Goal: Navigation & Orientation: Find specific page/section

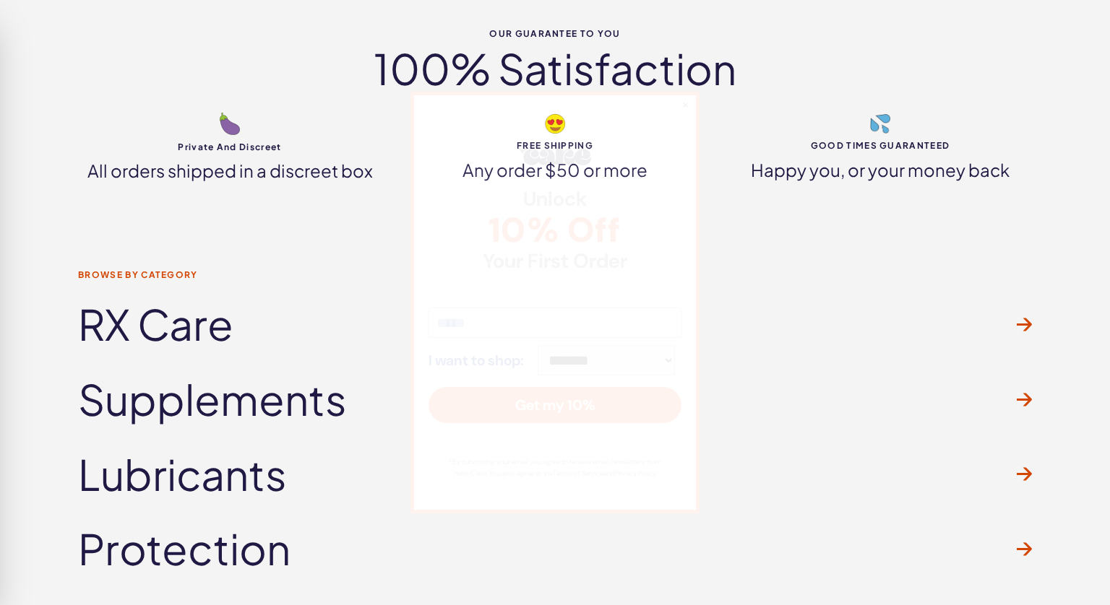
scroll to position [4086, 0]
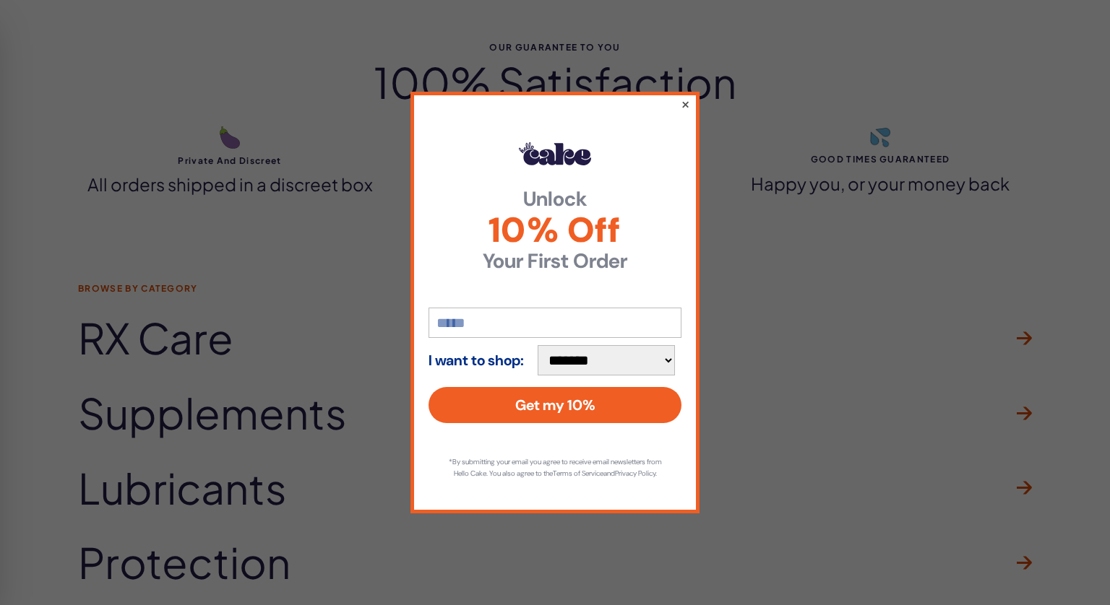
click at [686, 98] on button "×" at bounding box center [685, 103] width 9 height 17
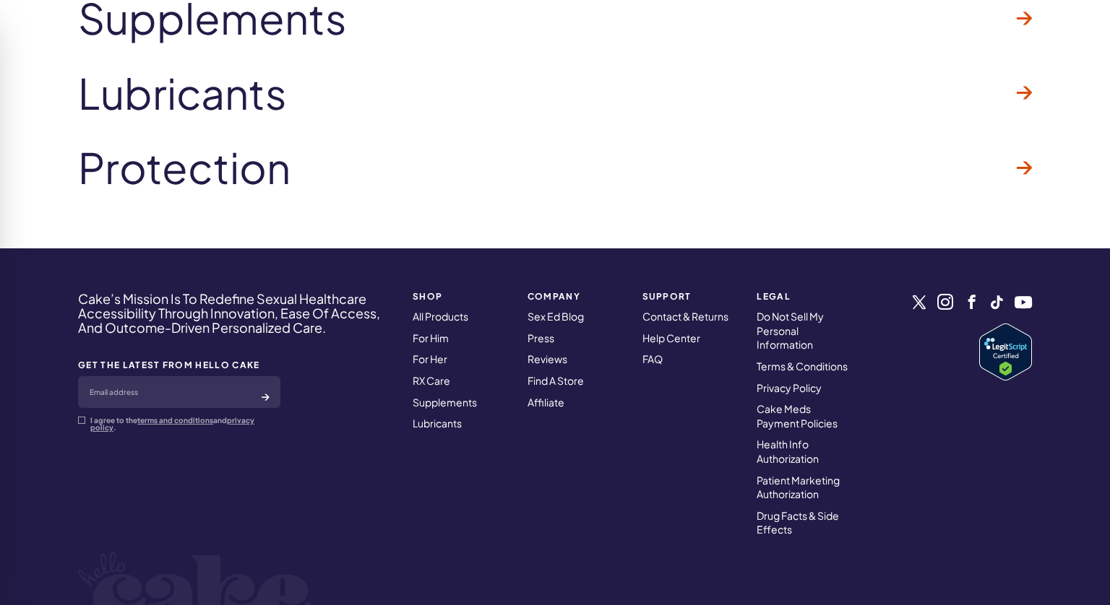
scroll to position [4579, 0]
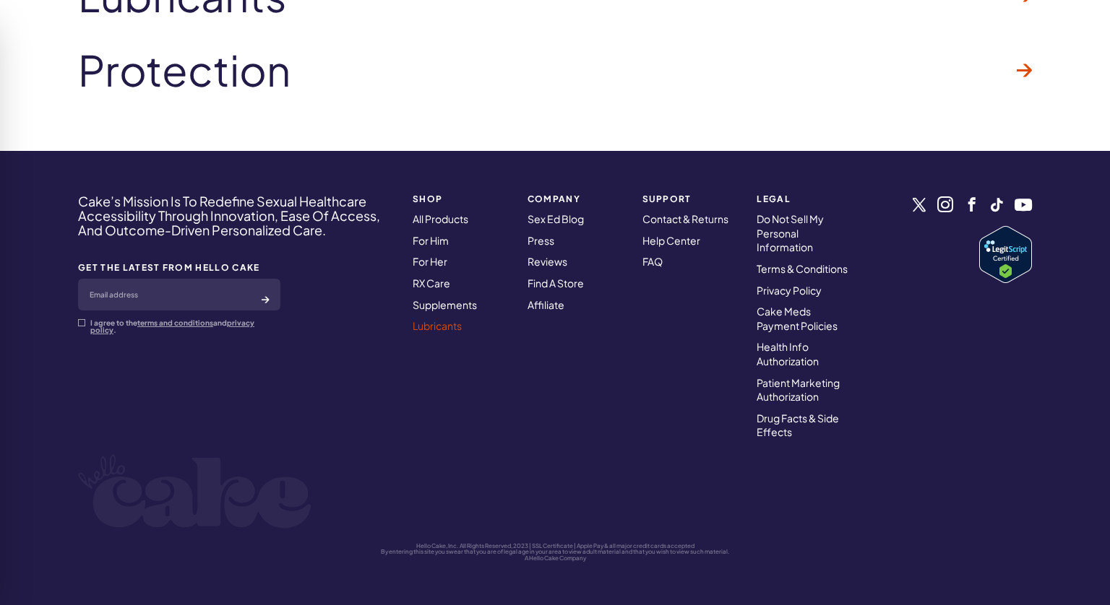
click at [451, 329] on link "Lubricants" at bounding box center [437, 325] width 49 height 13
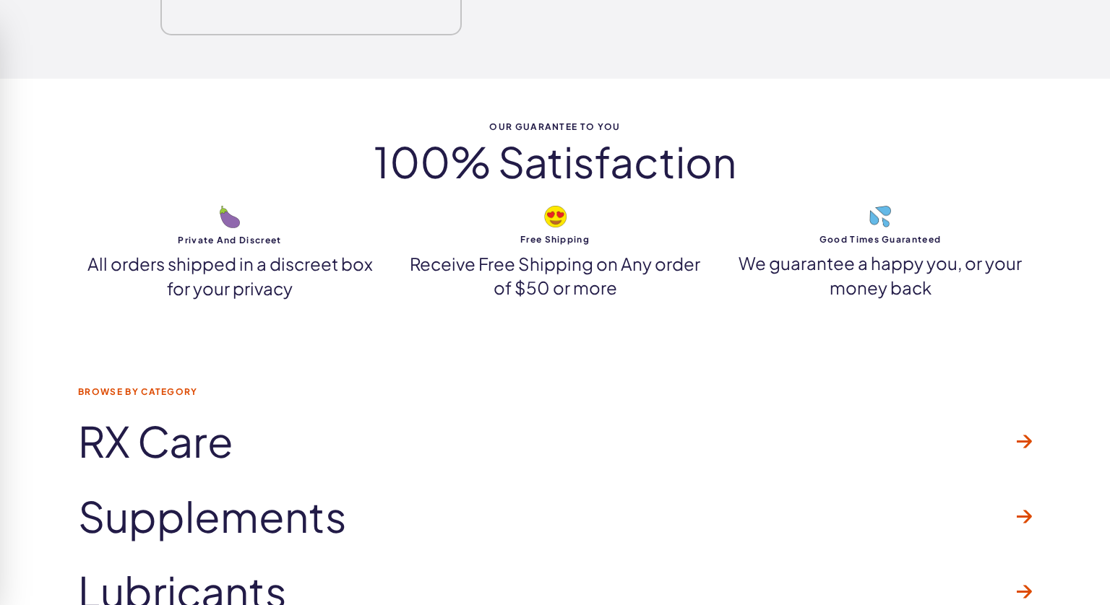
scroll to position [3367, 0]
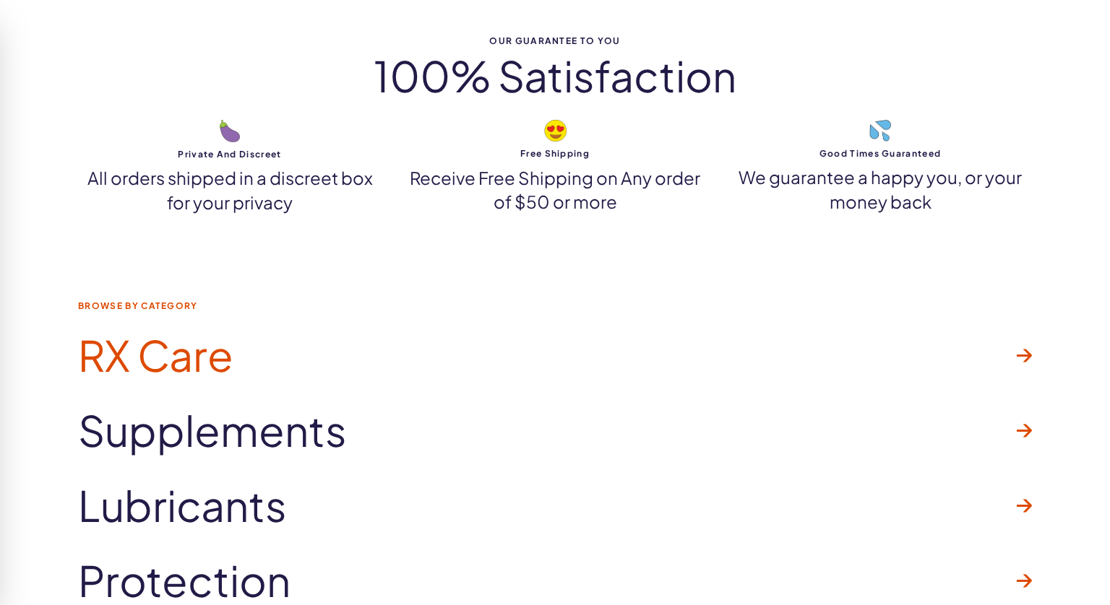
click at [577, 352] on link "RX Care" at bounding box center [555, 355] width 954 height 75
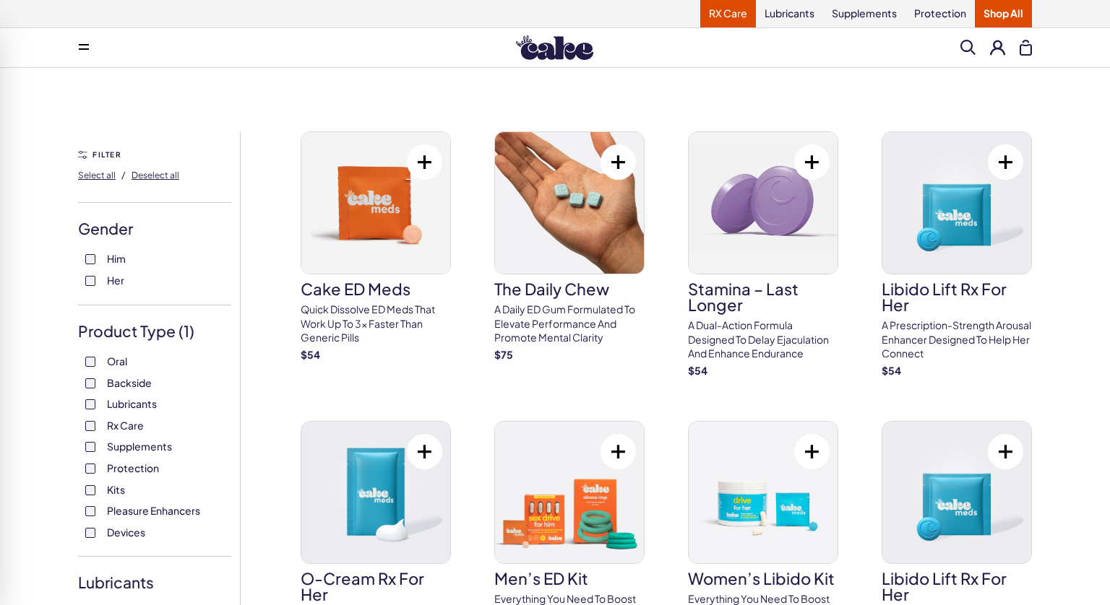
click at [721, 14] on link "RX Care" at bounding box center [728, 13] width 56 height 27
click at [939, 7] on link "Protection" at bounding box center [939, 13] width 69 height 27
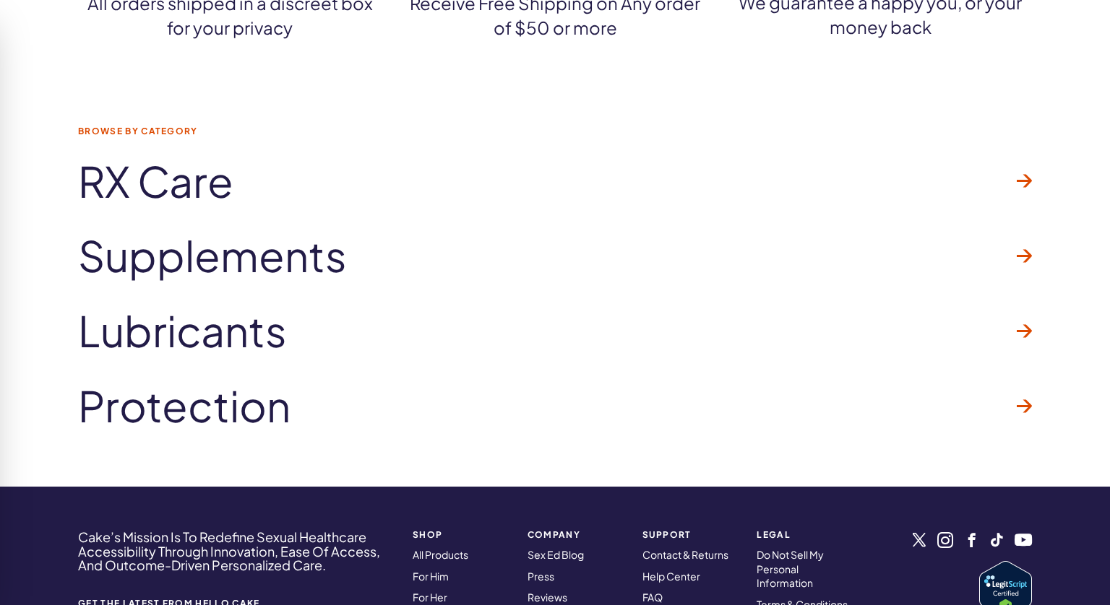
scroll to position [2503, 0]
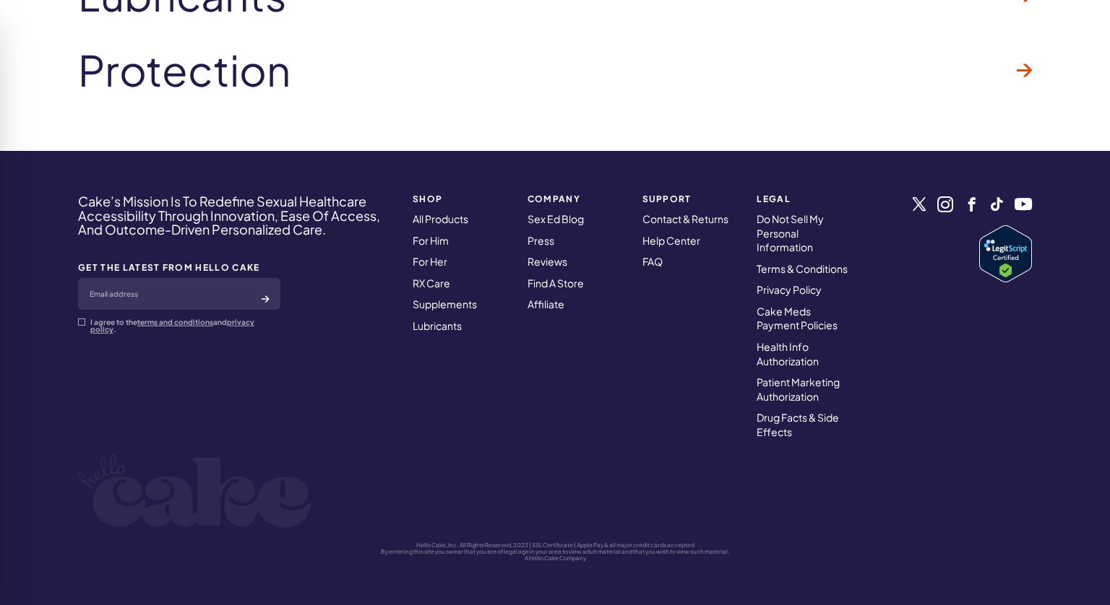
click at [1011, 250] on img at bounding box center [1005, 253] width 53 height 57
